Goal: Task Accomplishment & Management: Manage account settings

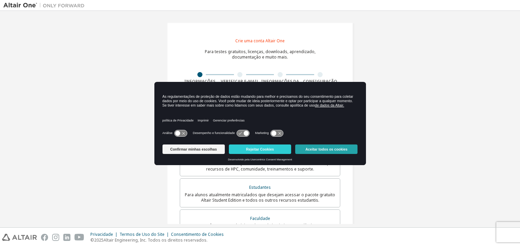
click at [296, 147] on button "Aceitar todos os cookies" at bounding box center [326, 148] width 62 height 9
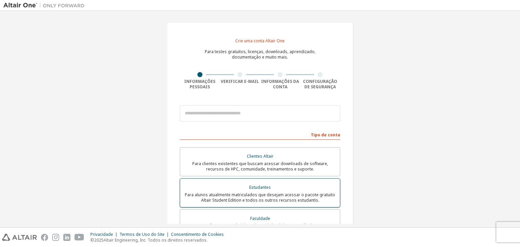
click at [211, 182] on label "Estudantes Para alunos atualmente matriculados que desejam acessar o pacote gra…" at bounding box center [260, 192] width 160 height 29
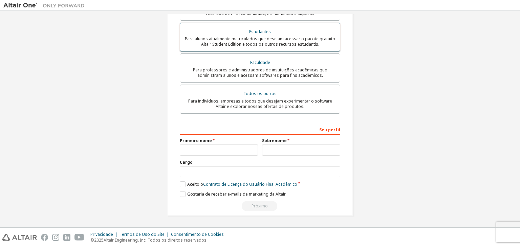
scroll to position [7, 0]
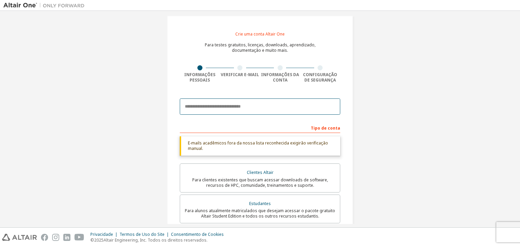
click at [215, 109] on input "email" at bounding box center [260, 106] width 160 height 16
type input "**********"
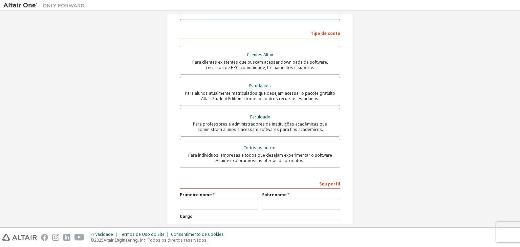
scroll to position [157, 0]
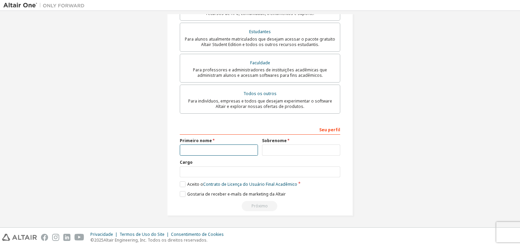
click at [214, 146] on input "text" at bounding box center [219, 149] width 78 height 11
type input "********"
type input "*****"
click at [220, 167] on input "text" at bounding box center [260, 171] width 160 height 11
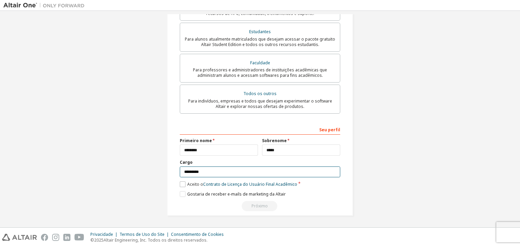
type input "*********"
click at [187, 183] on font "Aceito o" at bounding box center [195, 184] width 16 height 6
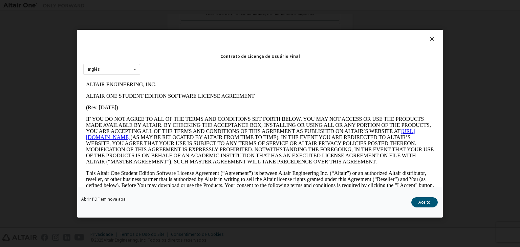
scroll to position [0, 0]
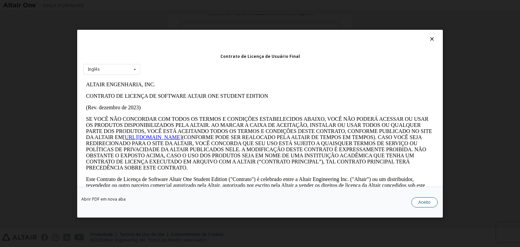
click at [423, 198] on button "Aceito" at bounding box center [424, 202] width 26 height 10
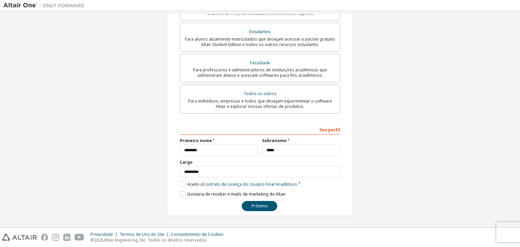
click at [187, 194] on font "Gostaria de receber e-mails de marketing da Altair" at bounding box center [236, 194] width 98 height 6
click at [257, 199] on div "**********" at bounding box center [260, 168] width 160 height 88
click at [256, 202] on div "**********" at bounding box center [260, 168] width 160 height 88
click at [256, 202] on button "Próximo" at bounding box center [260, 206] width 36 height 10
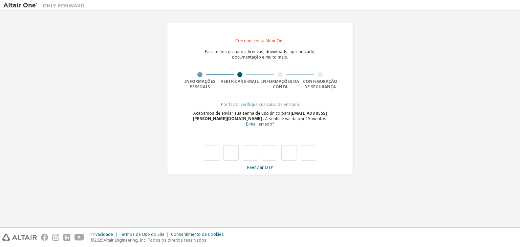
type input "*"
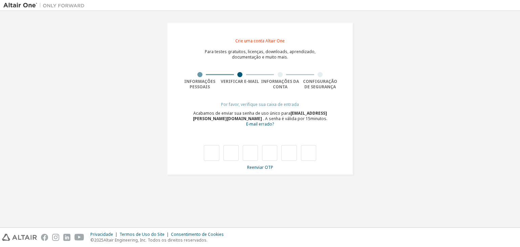
type input "*"
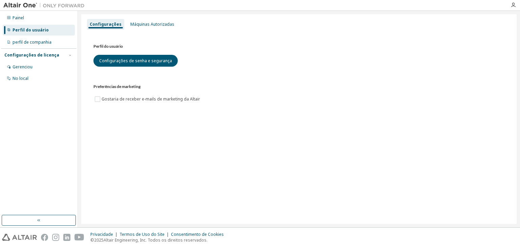
click at [174, 164] on div "Configurações Máquinas Autorizadas Perfil do usuário Configurações de senha e s…" at bounding box center [298, 119] width 435 height 210
click at [25, 53] on font "Configurações de licença" at bounding box center [31, 55] width 55 height 6
click at [23, 67] on font "Gerenciou" at bounding box center [23, 67] width 20 height 6
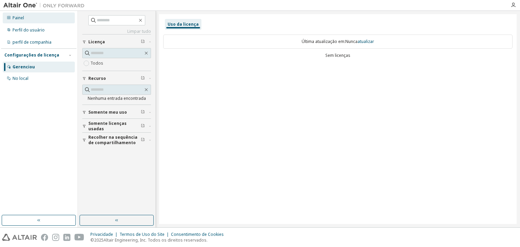
click at [24, 20] on font "Painel" at bounding box center [19, 18] width 12 height 6
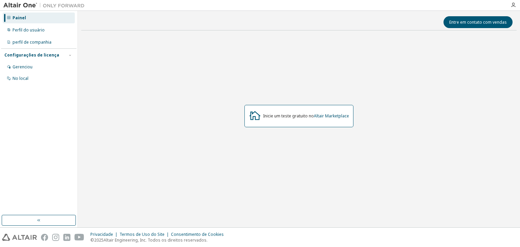
click at [24, 20] on font "Painel" at bounding box center [20, 18] width 14 height 6
click at [70, 222] on button "button" at bounding box center [39, 220] width 74 height 11
click at [40, 30] on font "Perfil do usuário" at bounding box center [29, 30] width 32 height 6
click at [30, 76] on div "No local" at bounding box center [39, 78] width 72 height 11
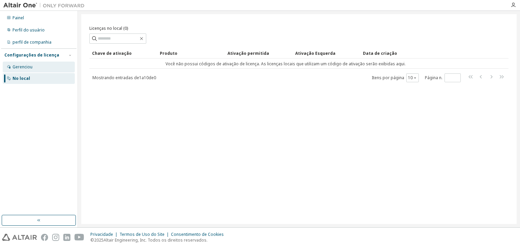
click at [12, 68] on div "Gerenciou" at bounding box center [39, 67] width 72 height 11
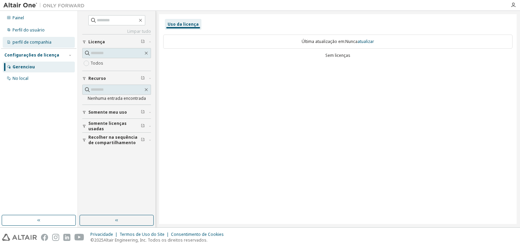
click at [37, 41] on font "perfil de companhia" at bounding box center [32, 42] width 39 height 6
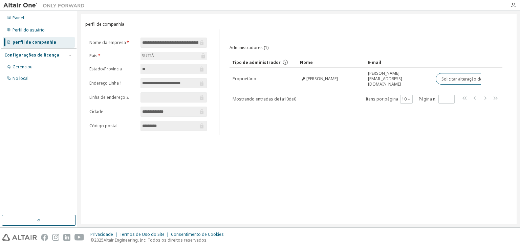
click at [159, 54] on div "SUTIÃ" at bounding box center [173, 56] width 66 height 8
click at [183, 54] on div "SUTIÃ" at bounding box center [173, 56] width 66 height 8
click at [152, 54] on font "SUTIÃ" at bounding box center [148, 56] width 12 height 6
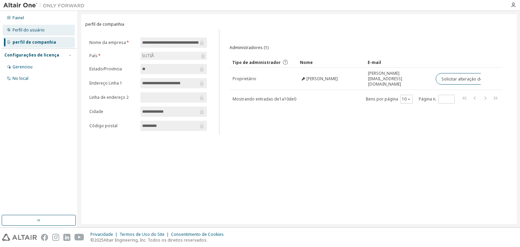
click at [25, 32] on font "Perfil do usuário" at bounding box center [29, 30] width 32 height 6
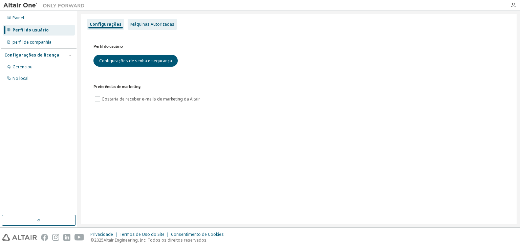
click at [153, 23] on font "Máquinas Autorizadas" at bounding box center [152, 24] width 44 height 6
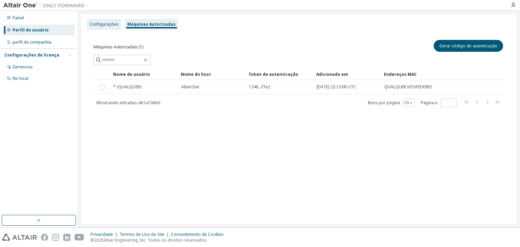
click at [117, 27] on div "Configurações" at bounding box center [104, 24] width 34 height 11
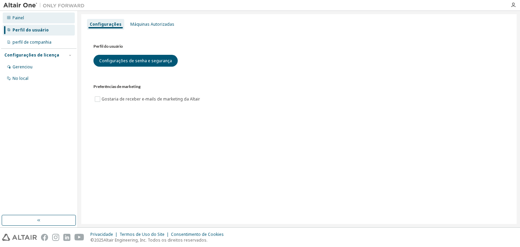
click at [24, 22] on div "Painel" at bounding box center [39, 18] width 72 height 11
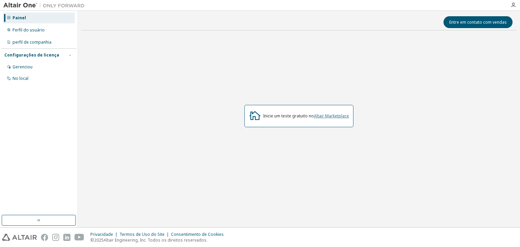
click at [327, 114] on font "Altair Marketplace" at bounding box center [331, 116] width 35 height 6
click at [43, 69] on div "Gerenciou" at bounding box center [39, 67] width 72 height 11
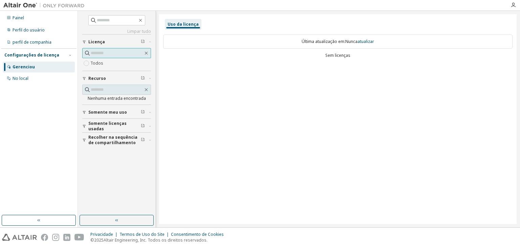
click at [101, 54] on input "text" at bounding box center [117, 53] width 52 height 7
click at [106, 109] on font "Somente meu uso" at bounding box center [107, 112] width 39 height 6
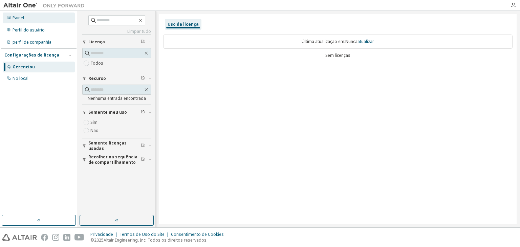
click at [18, 13] on div "Painel" at bounding box center [39, 18] width 72 height 11
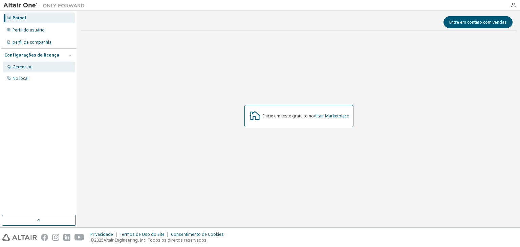
click at [26, 64] on div "Gerenciou" at bounding box center [39, 67] width 72 height 11
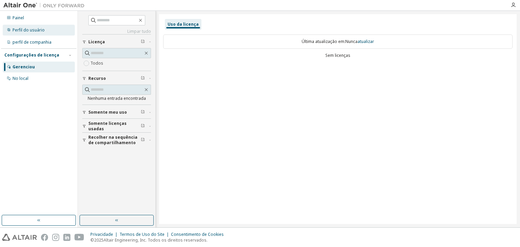
click at [26, 31] on font "Perfil do usuário" at bounding box center [29, 30] width 32 height 6
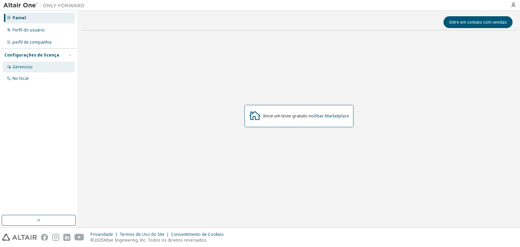
click at [31, 65] on font "Gerenciou" at bounding box center [23, 67] width 20 height 6
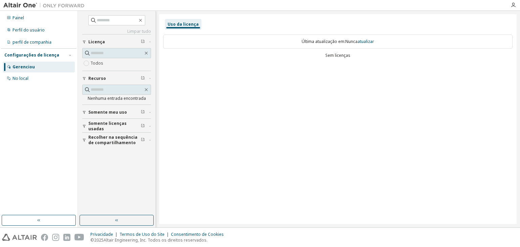
click at [133, 110] on div "Somente meu uso" at bounding box center [118, 112] width 61 height 5
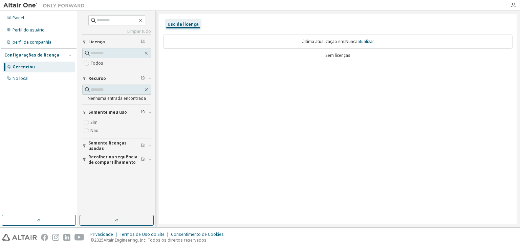
click at [111, 146] on font "Somente licenças usadas" at bounding box center [107, 145] width 38 height 11
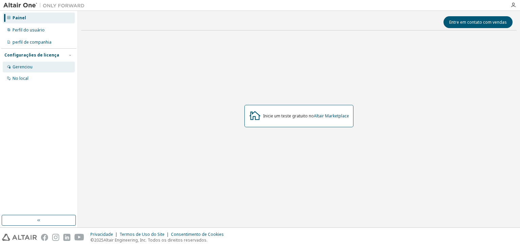
click at [24, 71] on div "Gerenciou" at bounding box center [39, 67] width 72 height 11
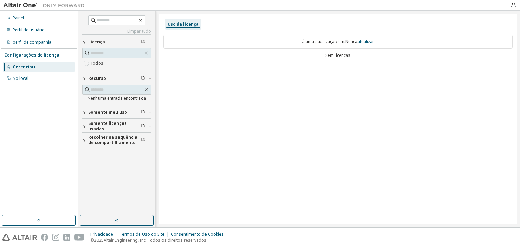
click at [104, 95] on font "Nenhuma entrada encontrada" at bounding box center [117, 98] width 58 height 6
click at [112, 85] on span at bounding box center [116, 90] width 69 height 10
click at [110, 87] on input "text" at bounding box center [117, 89] width 52 height 7
paste input "**********"
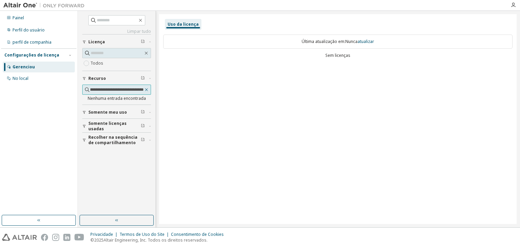
type input "**********"
click at [146, 90] on icon "button" at bounding box center [146, 89] width 3 height 3
click at [97, 90] on input "text" at bounding box center [116, 89] width 53 height 7
paste input "**********"
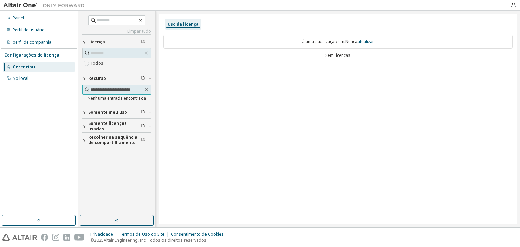
scroll to position [0, 2]
type input "**********"
click at [355, 42] on font "Nunca" at bounding box center [351, 42] width 12 height 6
